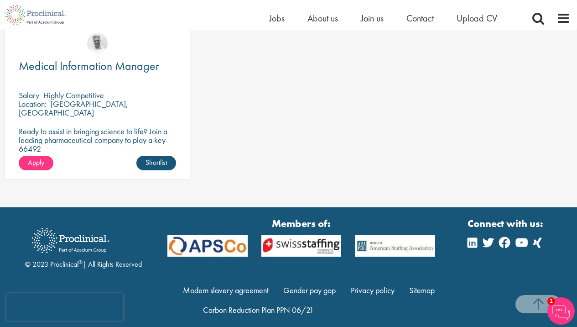
scroll to position [862, 0]
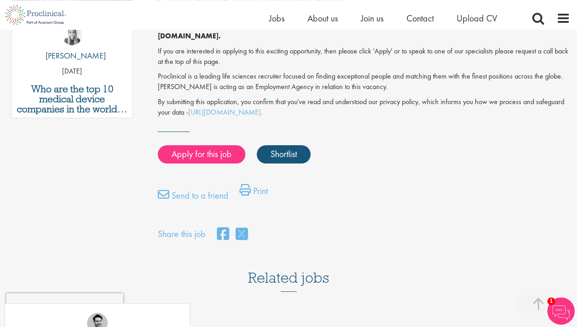
scroll to position [564, 0]
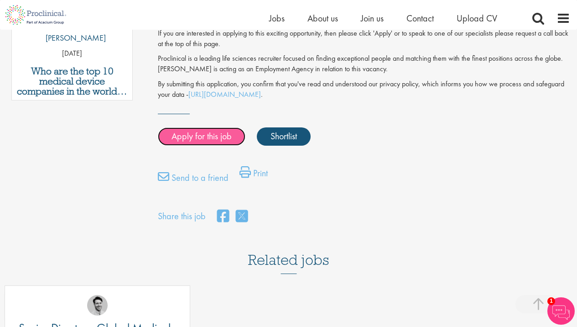
click at [214, 127] on link "Apply for this job" at bounding box center [202, 136] width 88 height 18
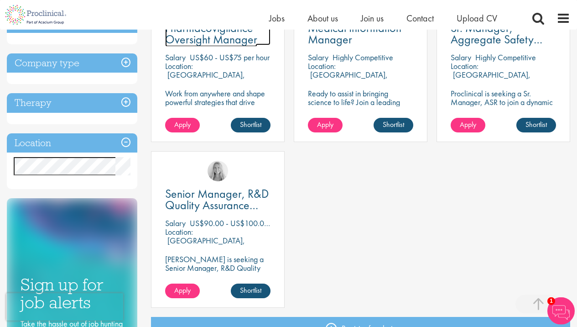
scroll to position [215, 0]
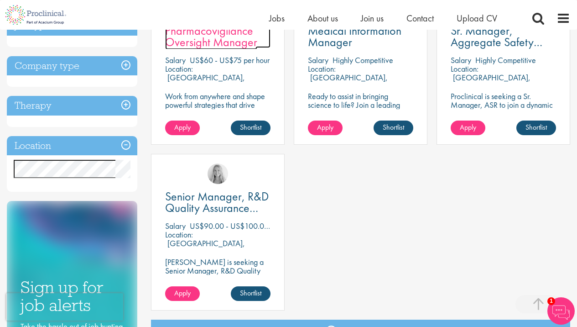
click at [241, 46] on span "Pharmacovigilance Oversight Manager" at bounding box center [211, 36] width 92 height 27
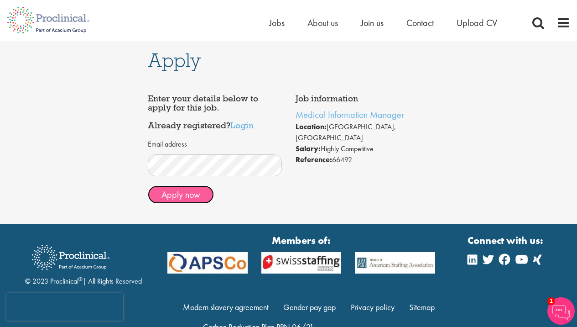
click at [177, 190] on button "Apply now" at bounding box center [181, 194] width 66 height 18
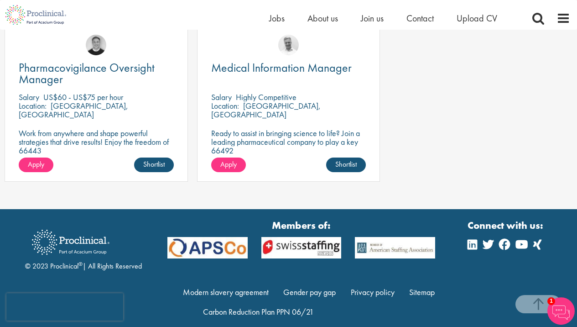
scroll to position [1073, 0]
